Goal: Transaction & Acquisition: Purchase product/service

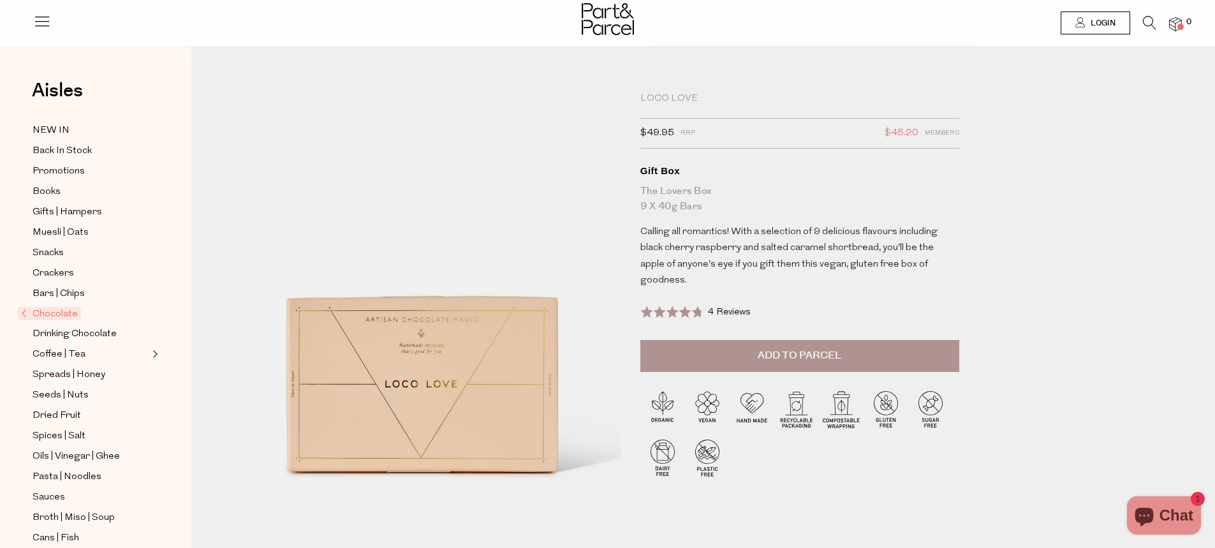
click at [761, 348] on span "Add to Parcel" at bounding box center [800, 355] width 84 height 15
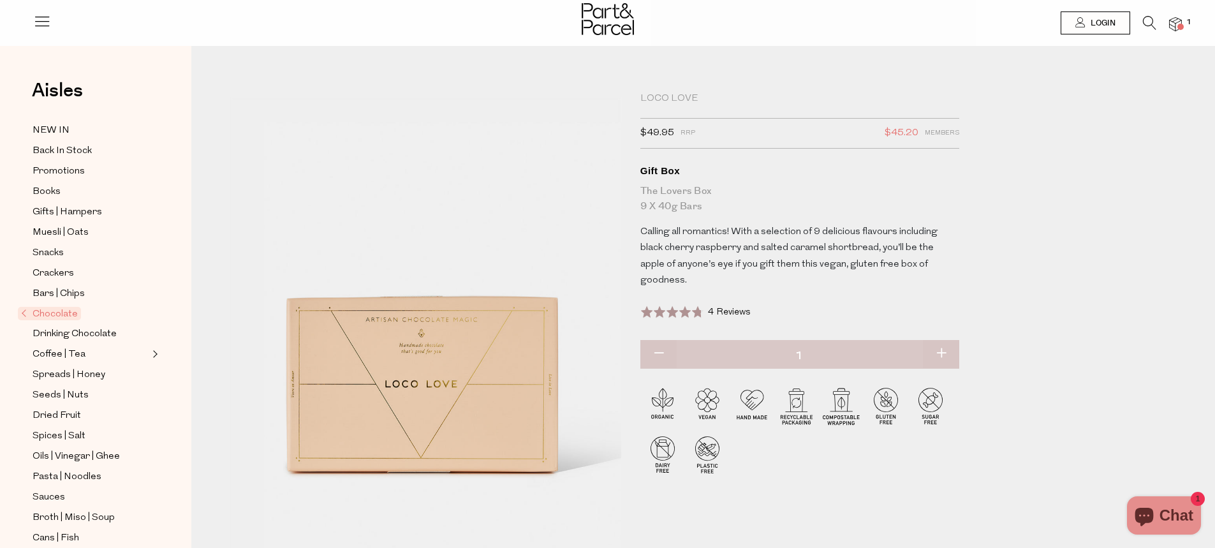
click at [1181, 25] on span at bounding box center [1180, 27] width 6 height 6
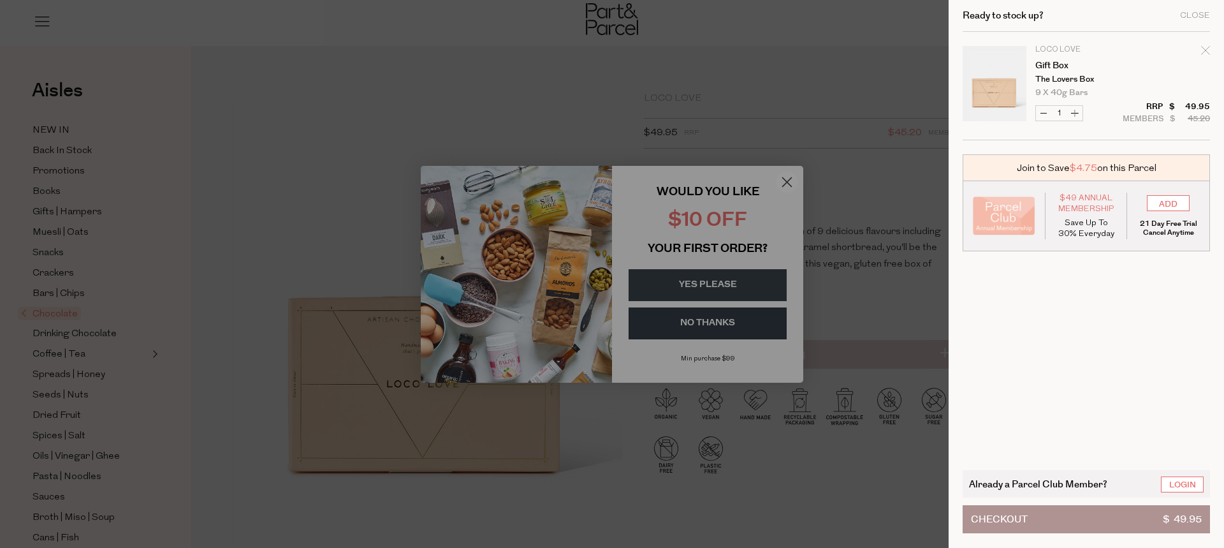
click at [780, 122] on div at bounding box center [612, 274] width 1224 height 548
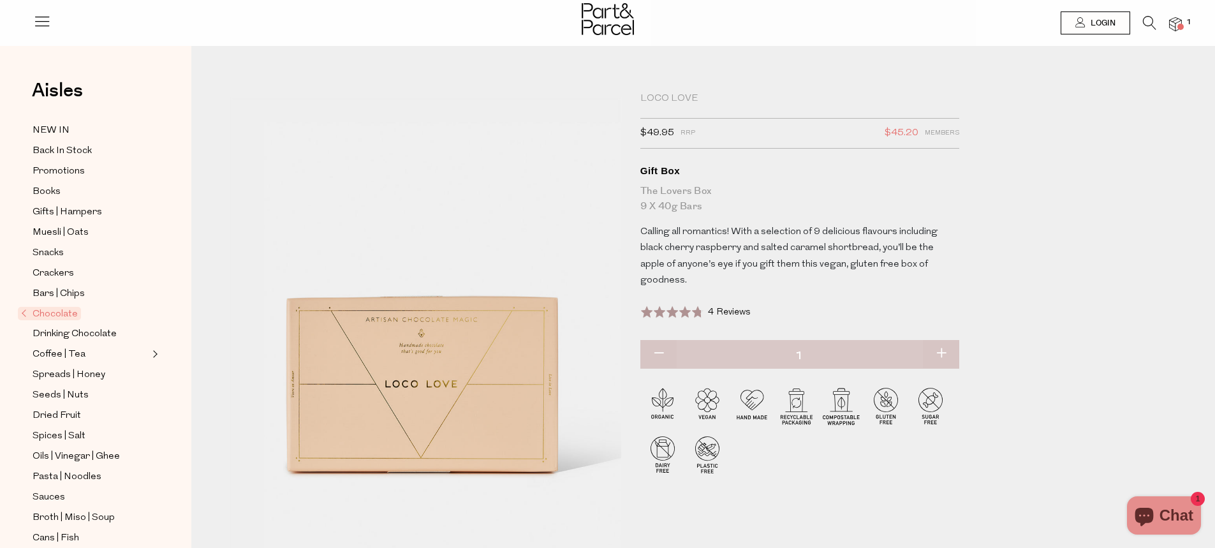
click at [1173, 23] on img at bounding box center [1175, 24] width 13 height 15
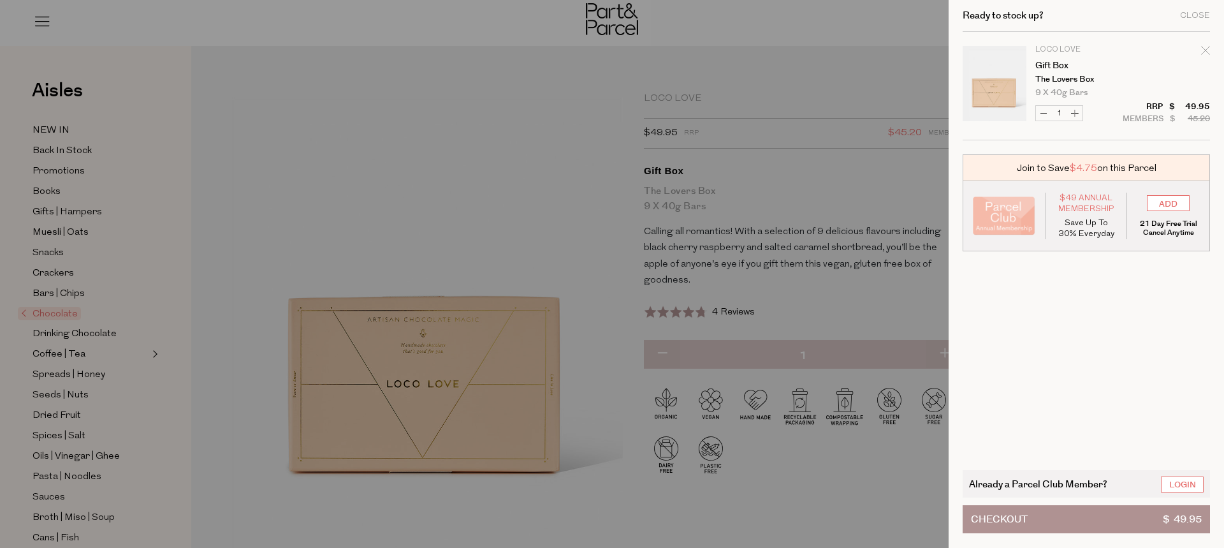
click at [1072, 515] on button "Checkout $ 49.95" at bounding box center [1086, 519] width 247 height 28
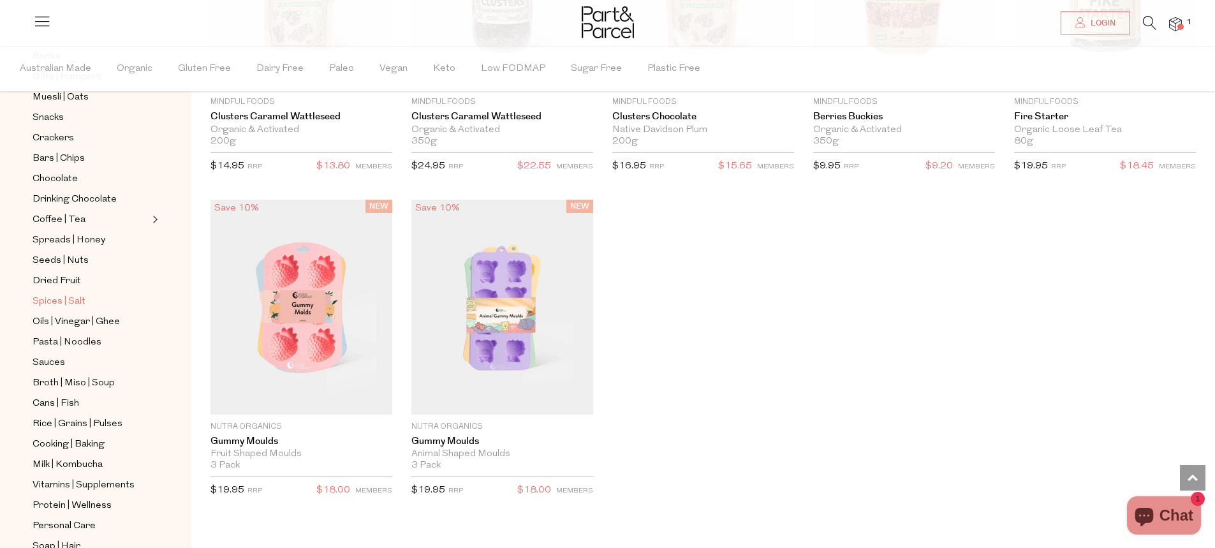
scroll to position [191, 0]
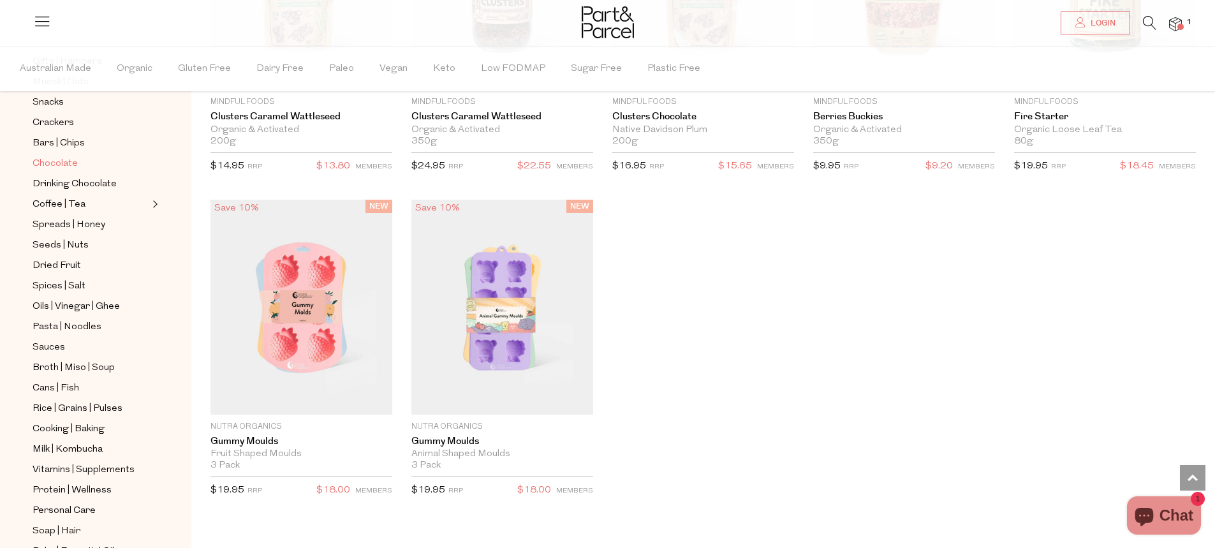
click at [62, 156] on span "Chocolate" at bounding box center [55, 163] width 45 height 15
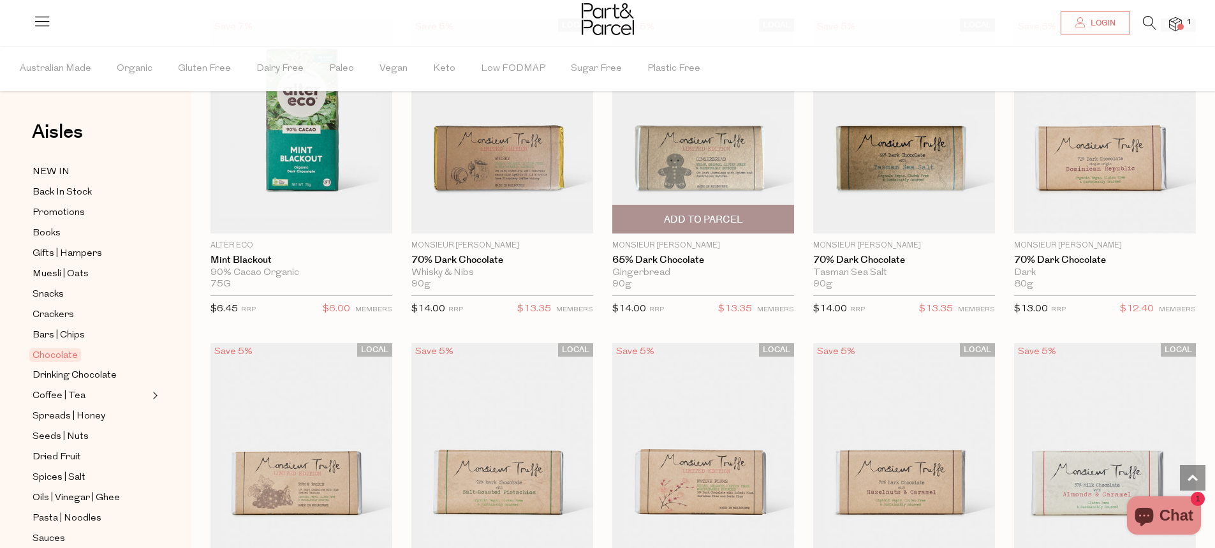
scroll to position [1786, 0]
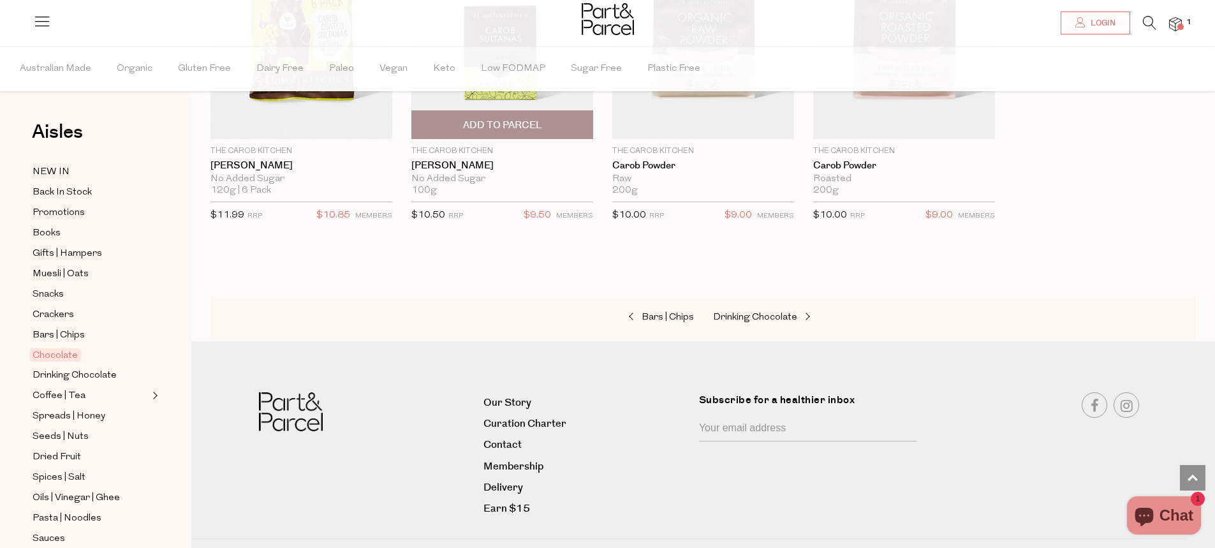
scroll to position [3826, 0]
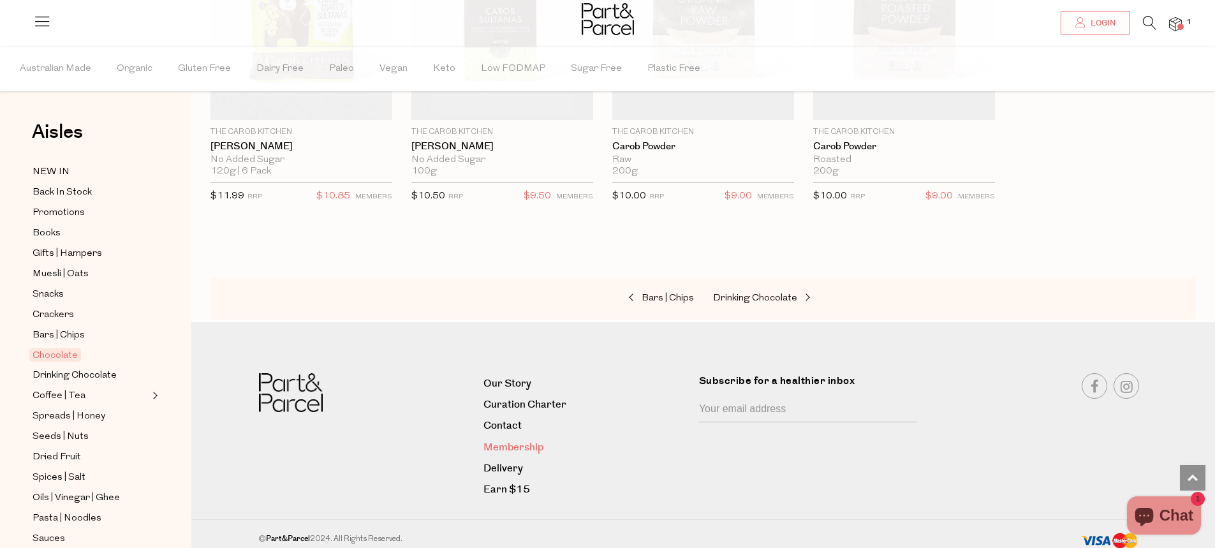
click at [517, 439] on link "Membership" at bounding box center [586, 447] width 206 height 17
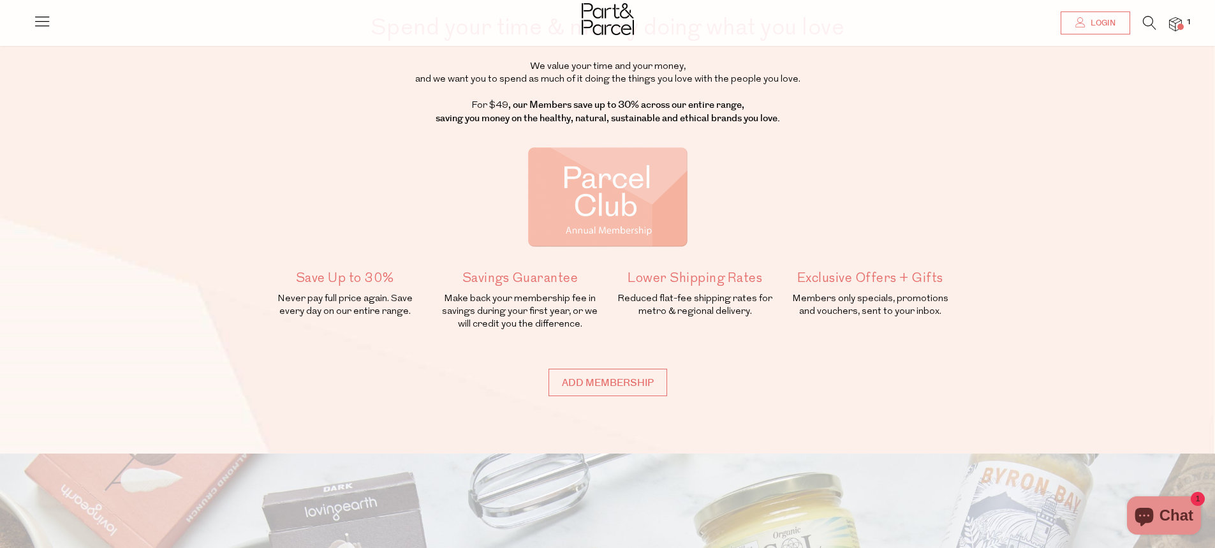
scroll to position [64, 0]
